Goal: Task Accomplishment & Management: Use online tool/utility

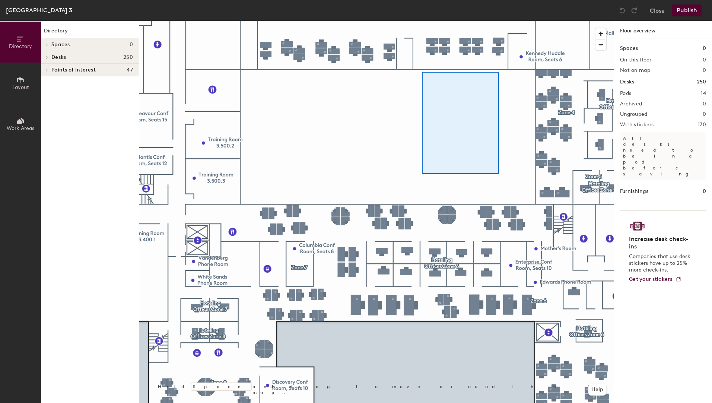
click at [409, 21] on div at bounding box center [376, 21] width 475 height 0
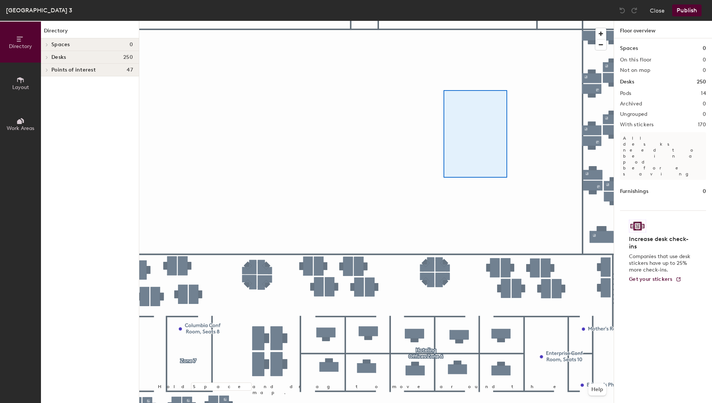
click at [409, 21] on div at bounding box center [376, 21] width 475 height 0
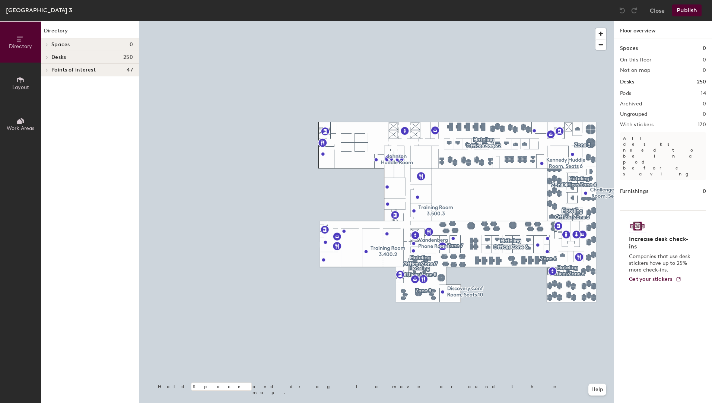
click at [504, 21] on div at bounding box center [376, 21] width 475 height 0
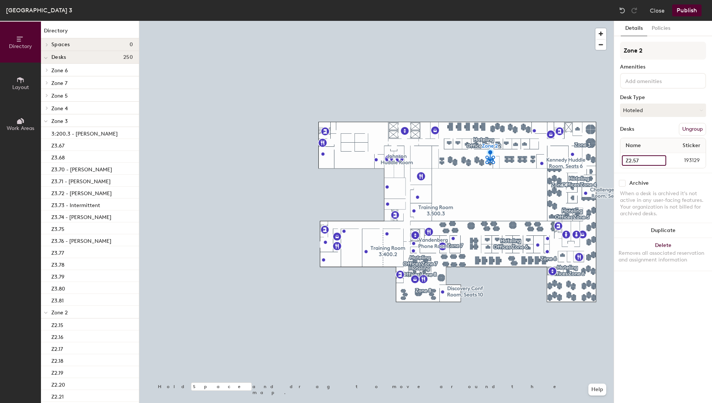
click at [643, 162] on input "Z2.57" at bounding box center [644, 160] width 44 height 10
click at [650, 162] on input "Z2.57" at bounding box center [644, 160] width 44 height 10
type input "Z2.57 - no keyboard or mouse"
click at [681, 13] on button "Publish" at bounding box center [686, 10] width 29 height 12
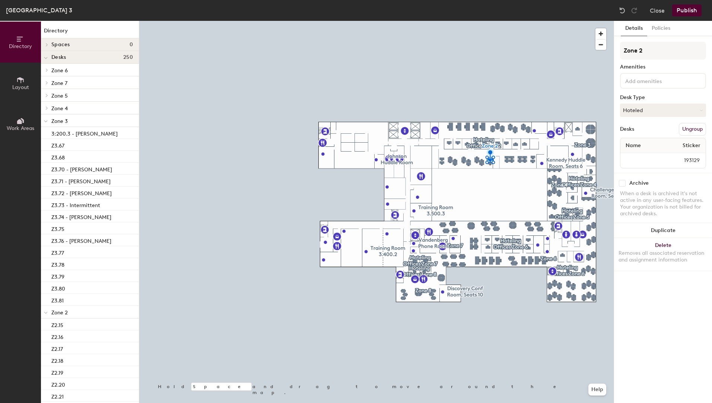
scroll to position [0, 0]
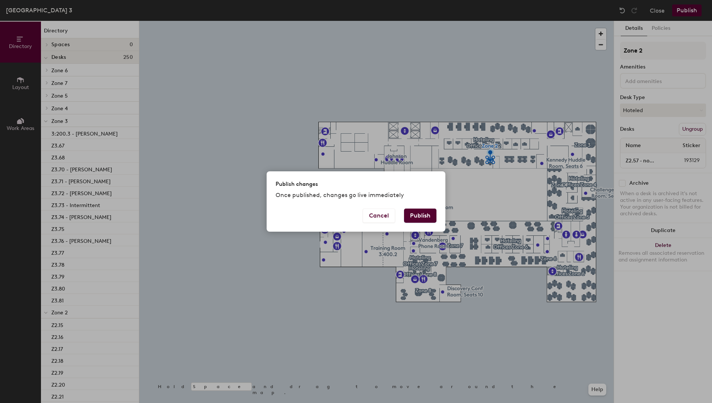
click at [415, 214] on button "Publish" at bounding box center [420, 216] width 32 height 14
